Goal: Information Seeking & Learning: Learn about a topic

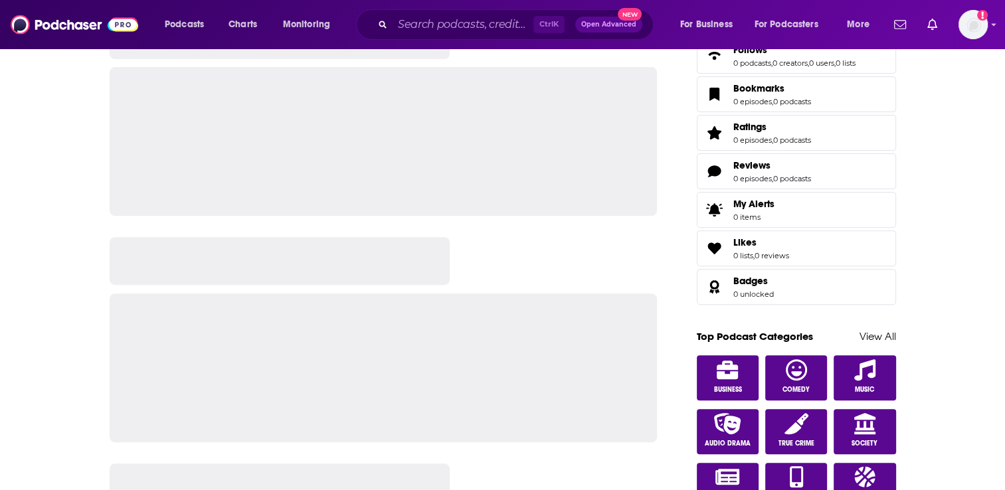
scroll to position [429, 0]
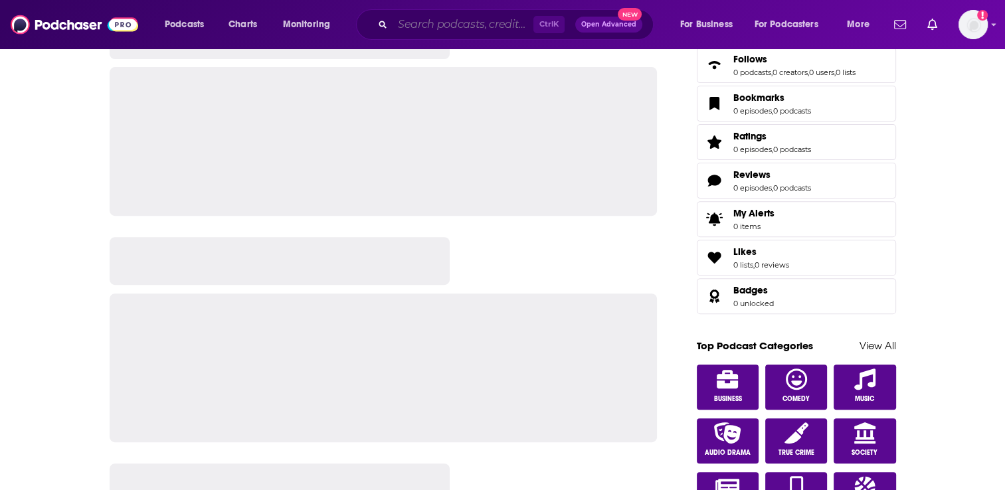
click at [461, 28] on input "Search podcasts, credits, & more..." at bounding box center [463, 24] width 141 height 21
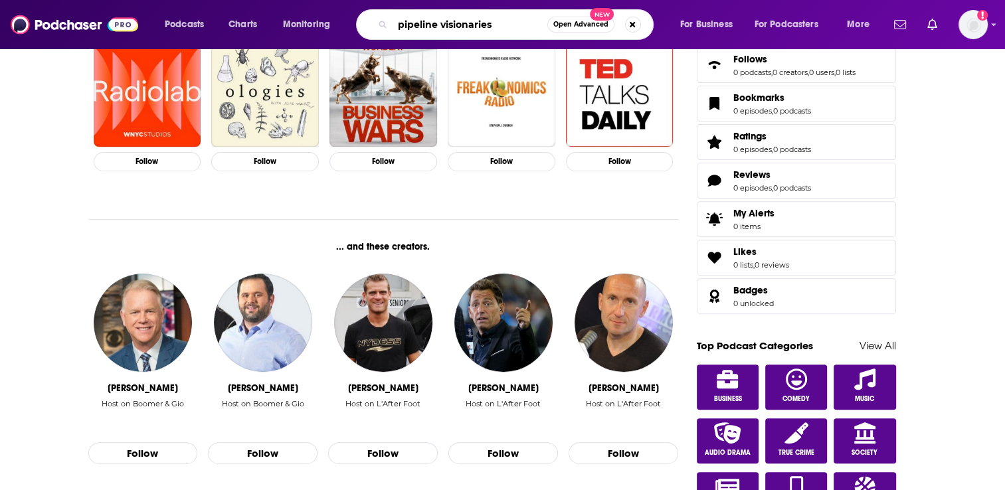
type input "pipeline visionaries"
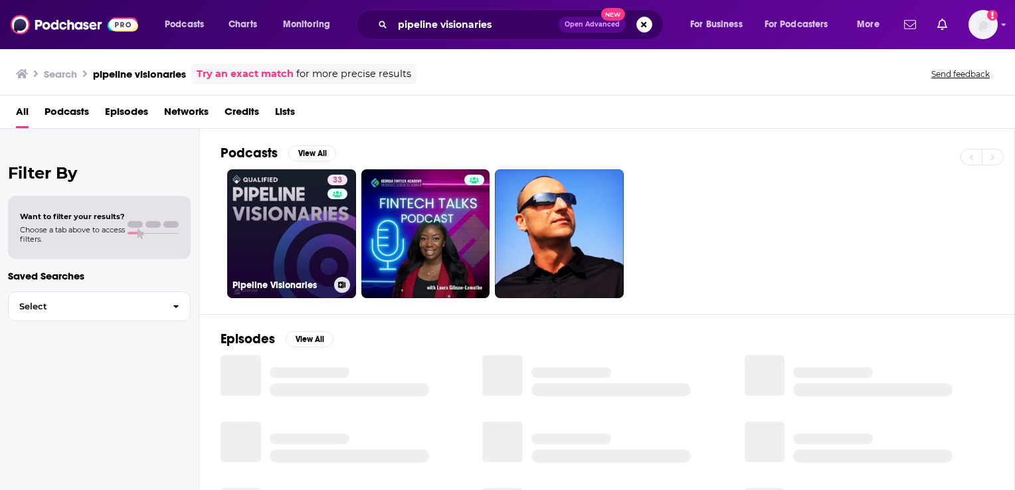
click at [292, 226] on link "33 Pipeline Visionaries" at bounding box center [291, 233] width 129 height 129
